Goal: Task Accomplishment & Management: Use online tool/utility

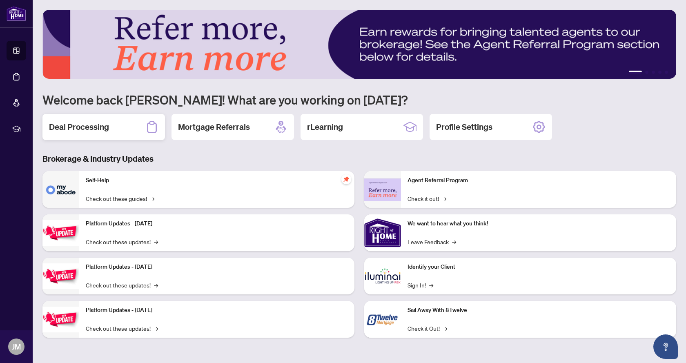
click at [82, 132] on h2 "Deal Processing" at bounding box center [79, 126] width 60 height 11
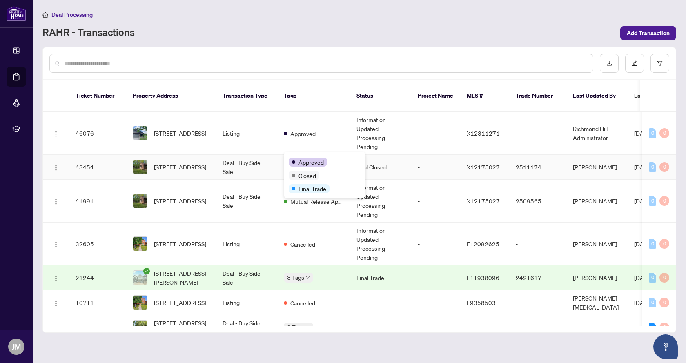
click at [306, 154] on body "Dashboard Deal Processing Mortgage Referrals rLearning [PERSON_NAME] [PERSON_NA…" at bounding box center [343, 181] width 686 height 363
click at [185, 163] on span "[STREET_ADDRESS]" at bounding box center [180, 167] width 52 height 9
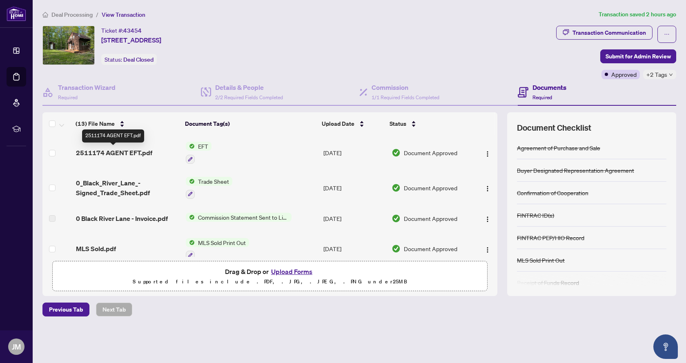
click at [123, 149] on span "2511174 AGENT EFT.pdf" at bounding box center [114, 153] width 76 height 10
click at [83, 13] on span "Deal Processing" at bounding box center [71, 14] width 41 height 7
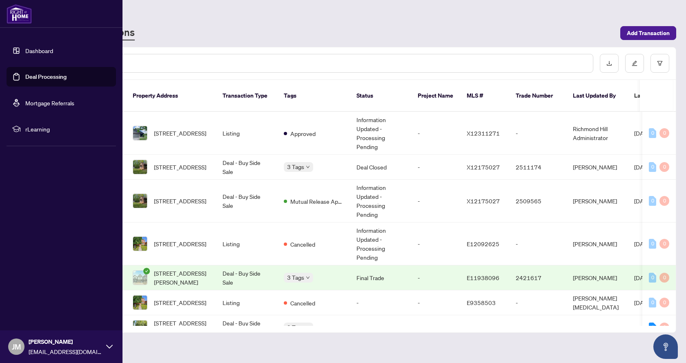
click at [14, 345] on span "JM" at bounding box center [16, 346] width 9 height 11
click at [37, 299] on span "Logout" at bounding box center [33, 298] width 18 height 13
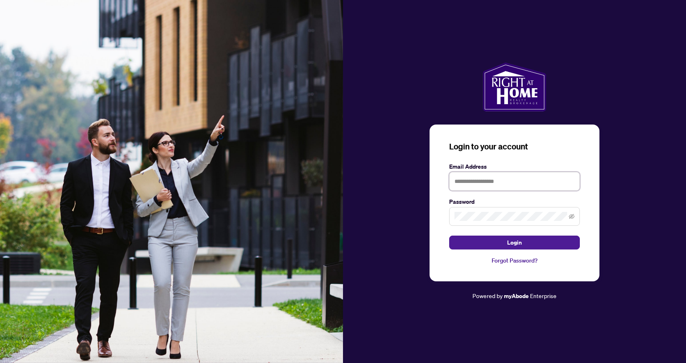
type input "**********"
